Goal: Book appointment/travel/reservation

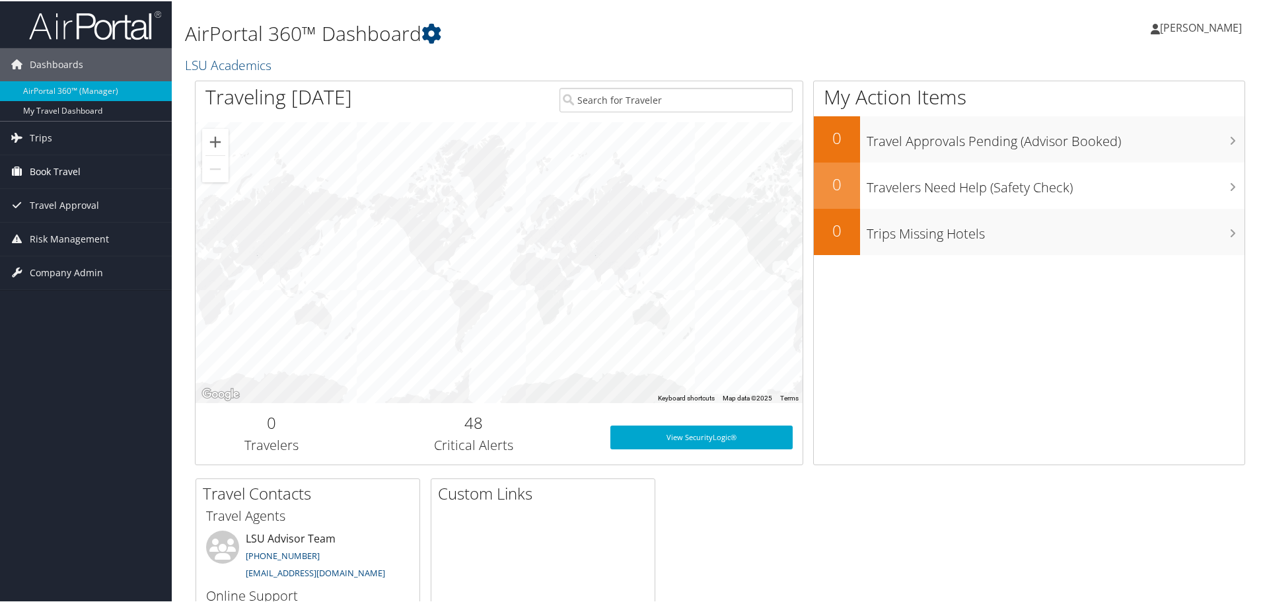
click at [99, 172] on link "Book Travel" at bounding box center [86, 170] width 172 height 33
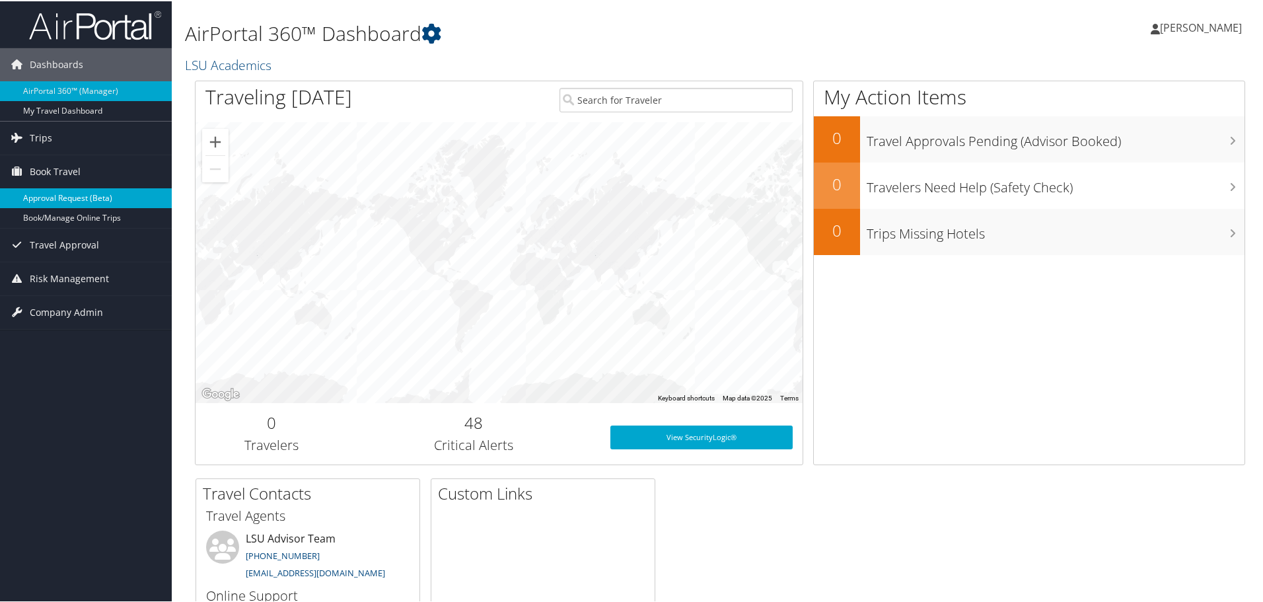
click at [104, 193] on link "Approval Request (Beta)" at bounding box center [86, 197] width 172 height 20
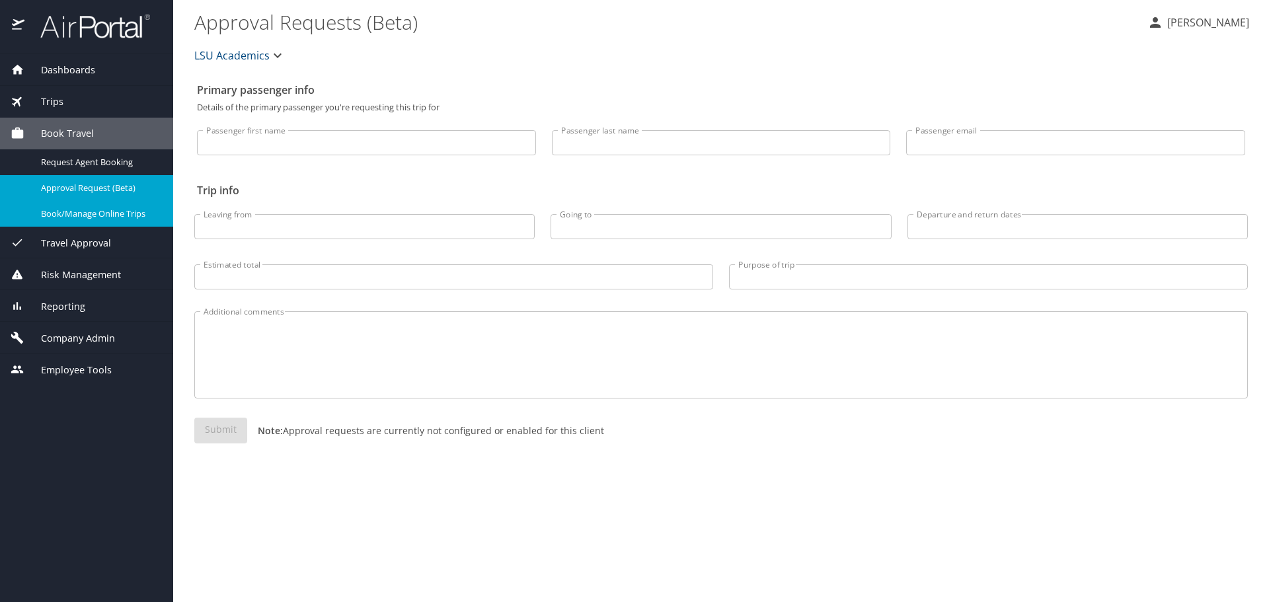
click at [130, 221] on div "Book/Manage Online Trips" at bounding box center [87, 213] width 152 height 15
